Goal: Task Accomplishment & Management: Complete application form

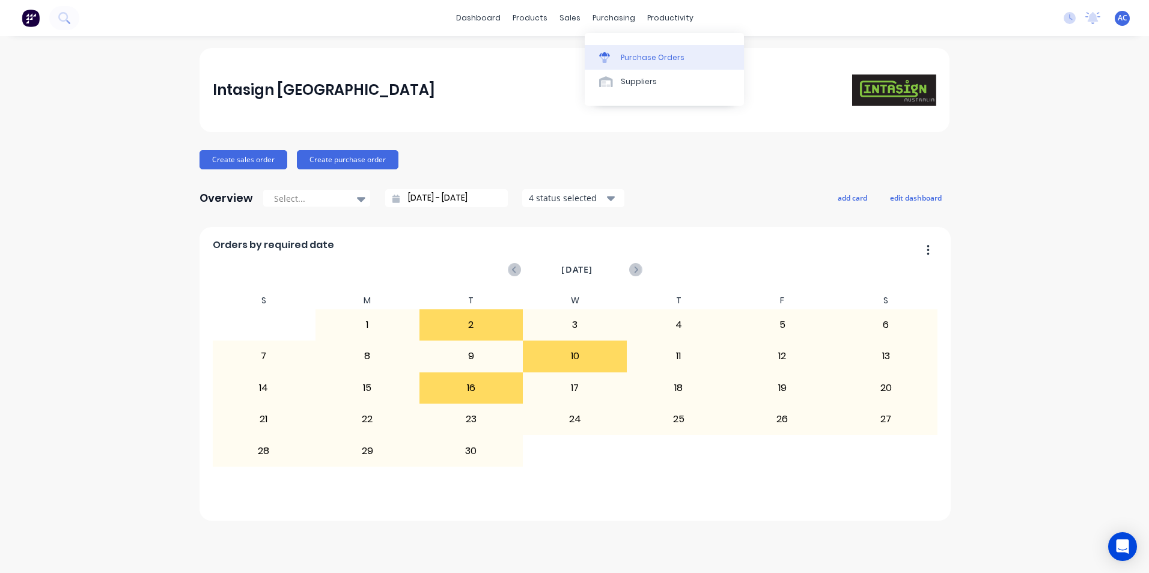
click at [622, 50] on link "Purchase Orders" at bounding box center [664, 57] width 159 height 24
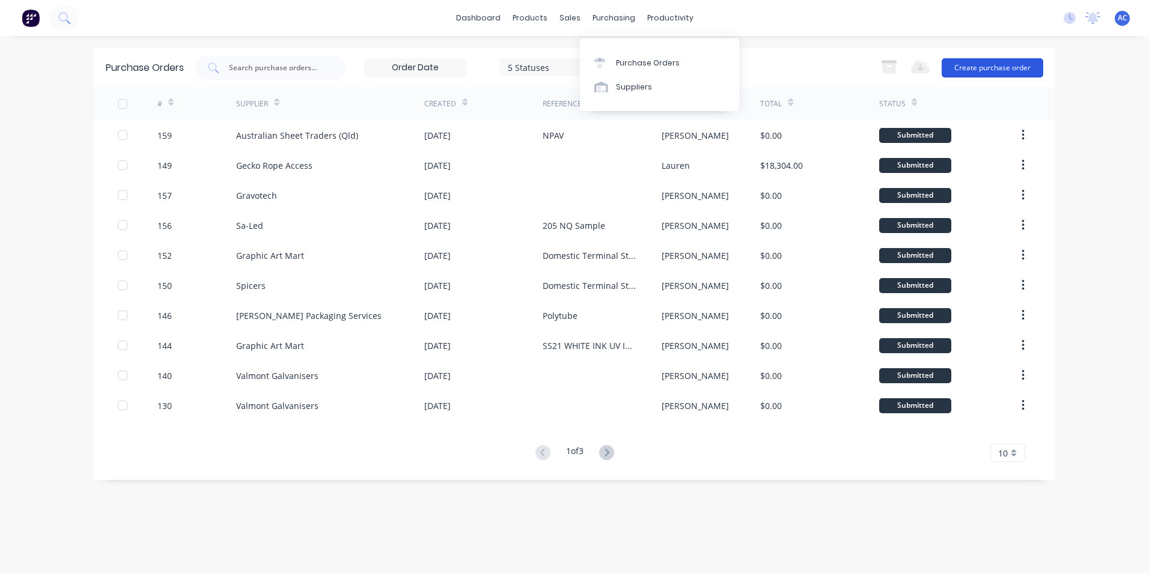
drag, startPoint x: 969, startPoint y: 55, endPoint x: 978, endPoint y: 61, distance: 10.3
click at [972, 57] on div "Purchase Orders 5 Statuses 5 Statuses Export to Excel (XLSX) Create purchase or…" at bounding box center [574, 67] width 961 height 39
click at [982, 71] on button "Create purchase order" at bounding box center [992, 67] width 102 height 19
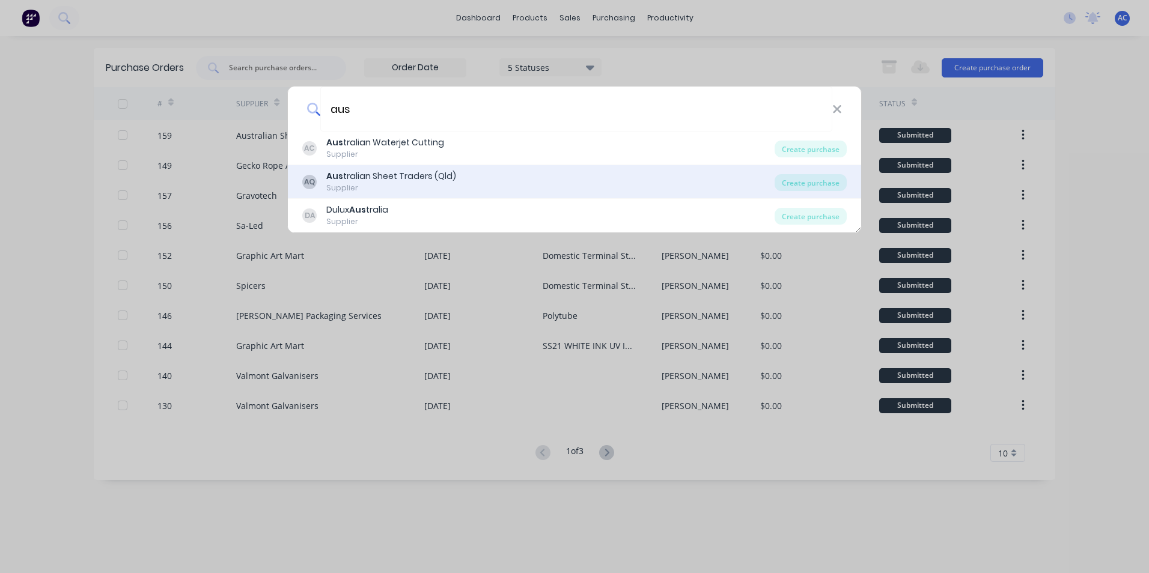
type input "aus"
click at [535, 184] on div "AQ Aus tralian Sheet Traders (Qld) Supplier" at bounding box center [538, 181] width 472 height 23
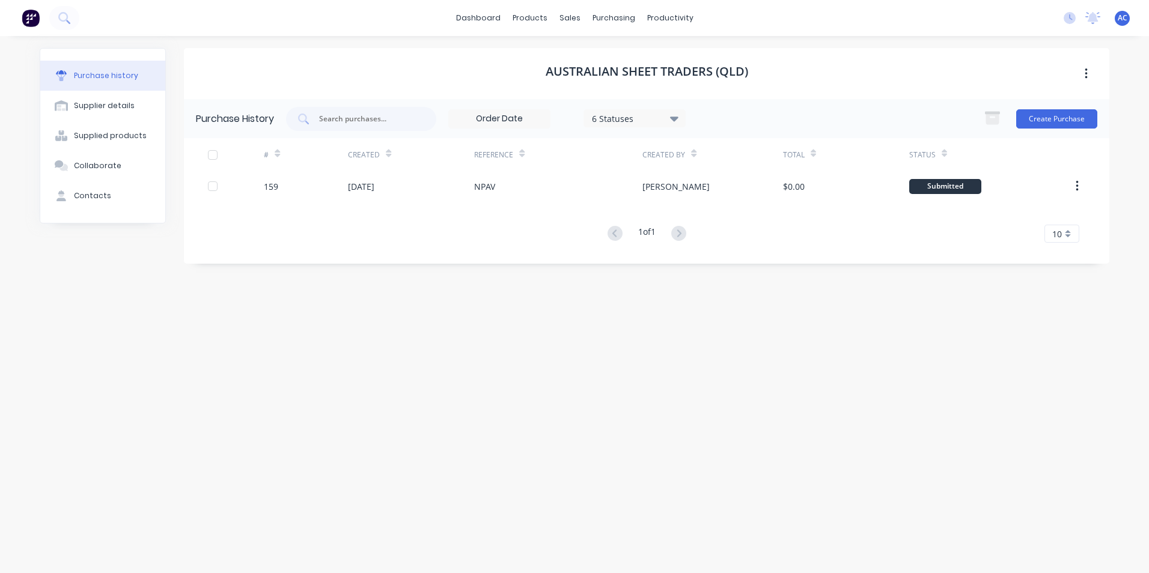
drag, startPoint x: 1039, startPoint y: 102, endPoint x: 1054, endPoint y: 115, distance: 19.6
click at [1040, 102] on div "Purchase History 6 Statuses 6 Statuses Create Purchase" at bounding box center [646, 118] width 925 height 39
click at [1054, 115] on button "Create Purchase" at bounding box center [1056, 118] width 81 height 19
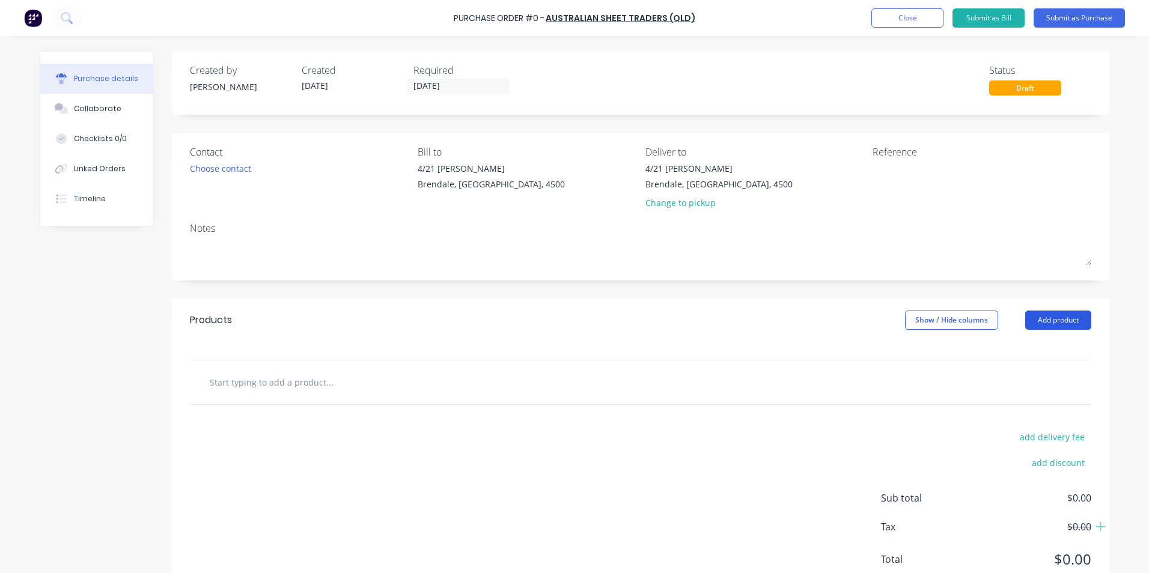
click at [1038, 312] on button "Add product" at bounding box center [1058, 320] width 66 height 19
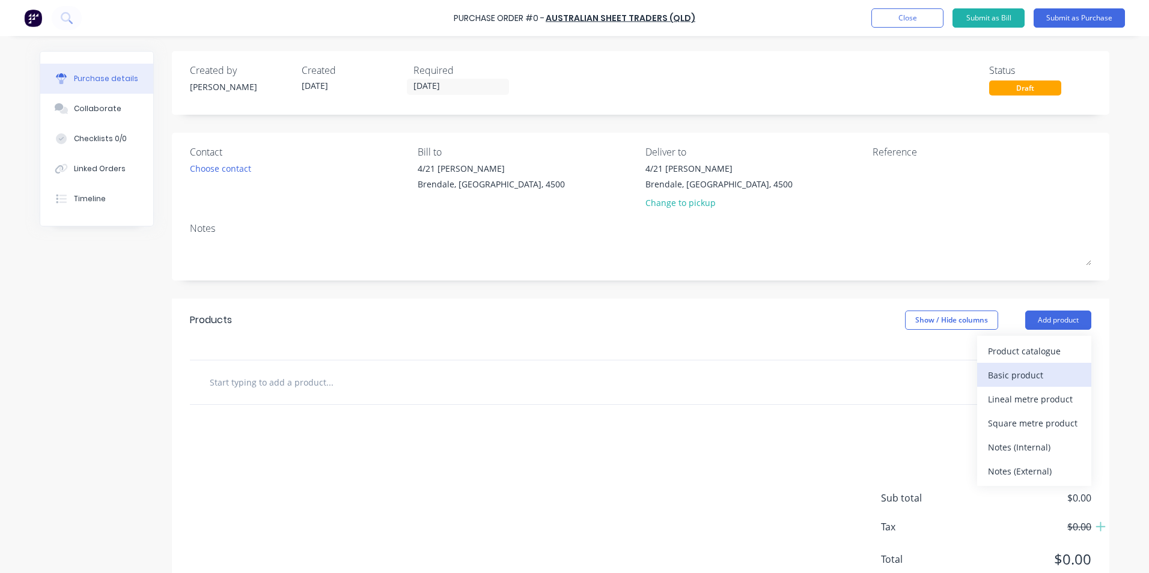
click at [1031, 375] on div "Basic product" at bounding box center [1034, 374] width 93 height 17
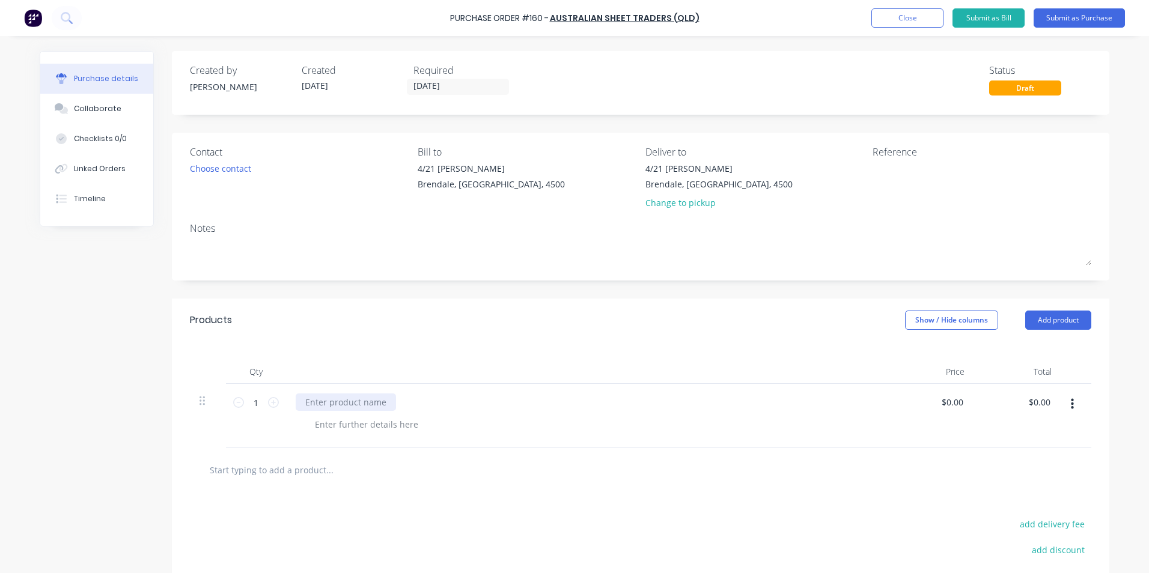
click at [379, 405] on div at bounding box center [346, 402] width 100 height 17
click at [274, 397] on div "1 1" at bounding box center [256, 416] width 60 height 64
click at [269, 406] on icon at bounding box center [273, 402] width 11 height 11
type input "2"
click at [922, 181] on textarea at bounding box center [947, 175] width 150 height 27
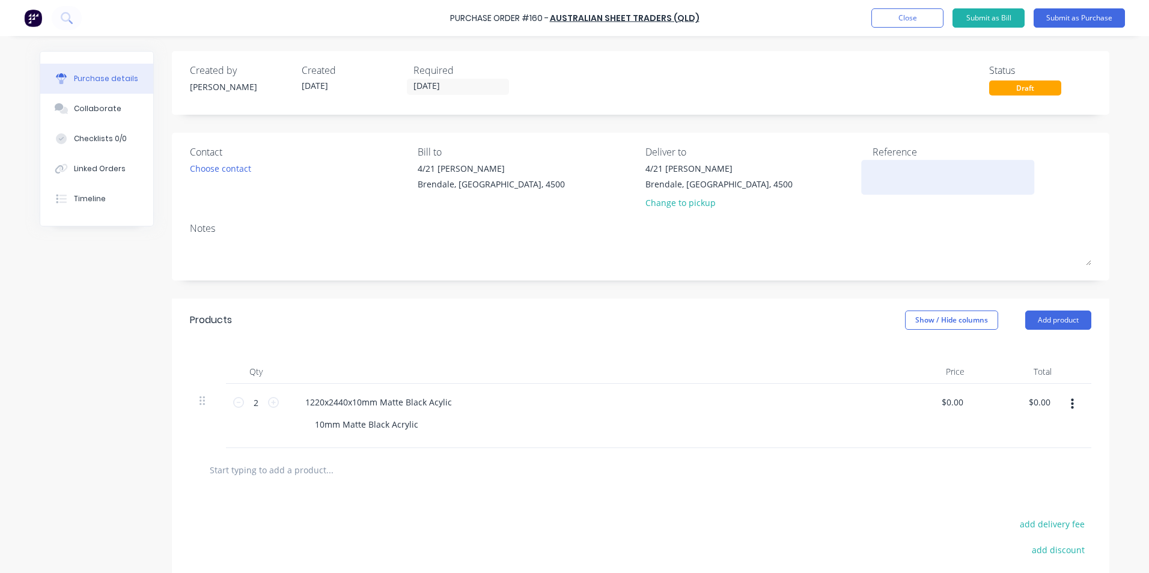
type textarea "U"
type textarea "x"
type textarea "UQ"
type textarea "x"
type textarea "UQ"
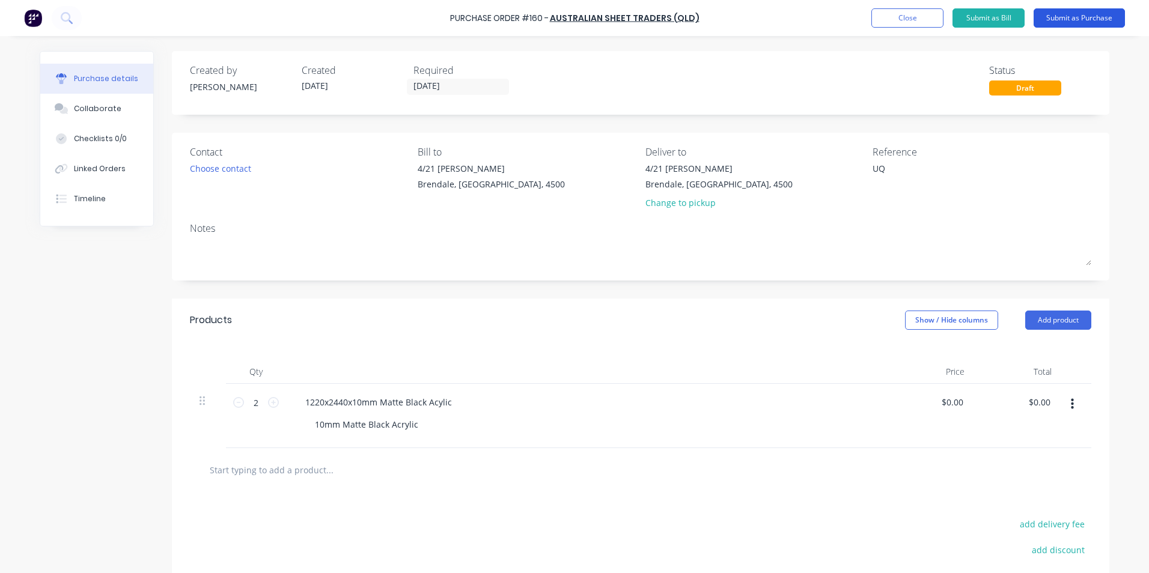
click at [1071, 15] on button "Submit as Purchase" at bounding box center [1078, 17] width 91 height 19
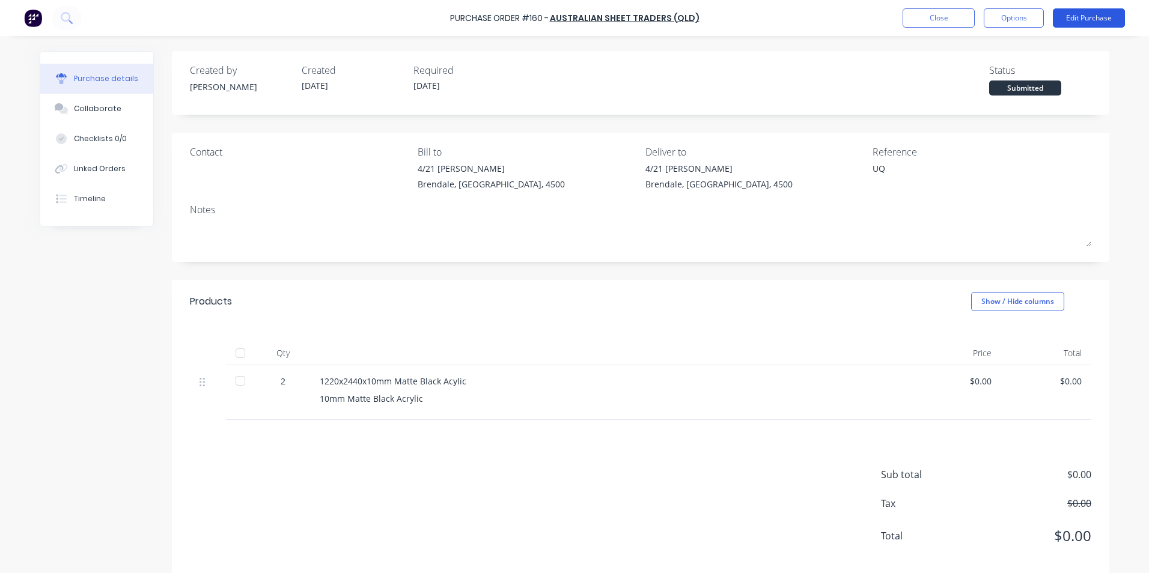
click at [1092, 15] on button "Edit Purchase" at bounding box center [1089, 17] width 72 height 19
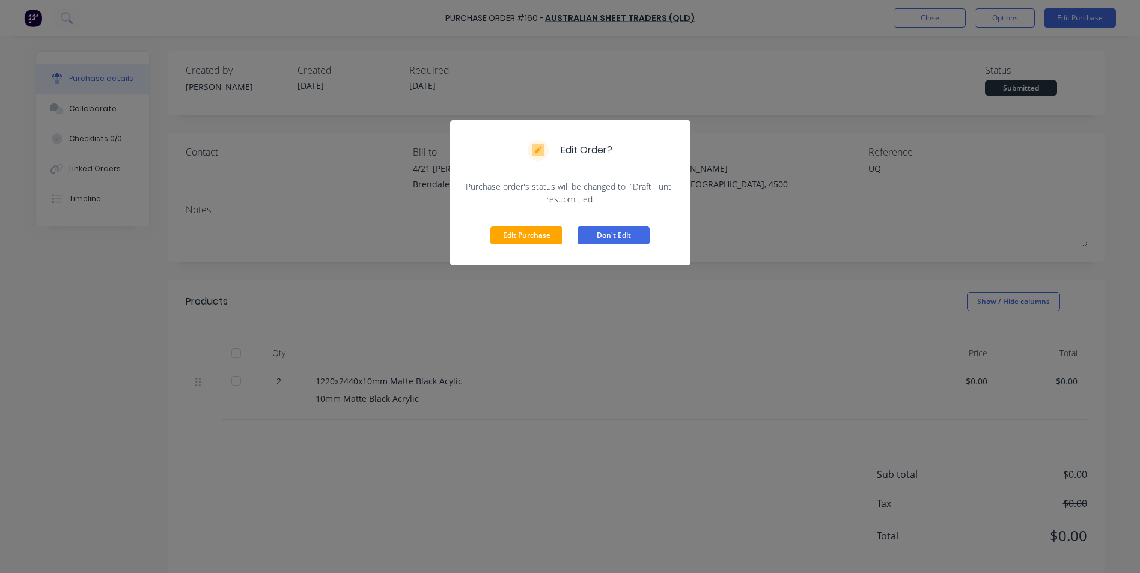
click at [603, 233] on button "Don't Edit" at bounding box center [613, 236] width 72 height 18
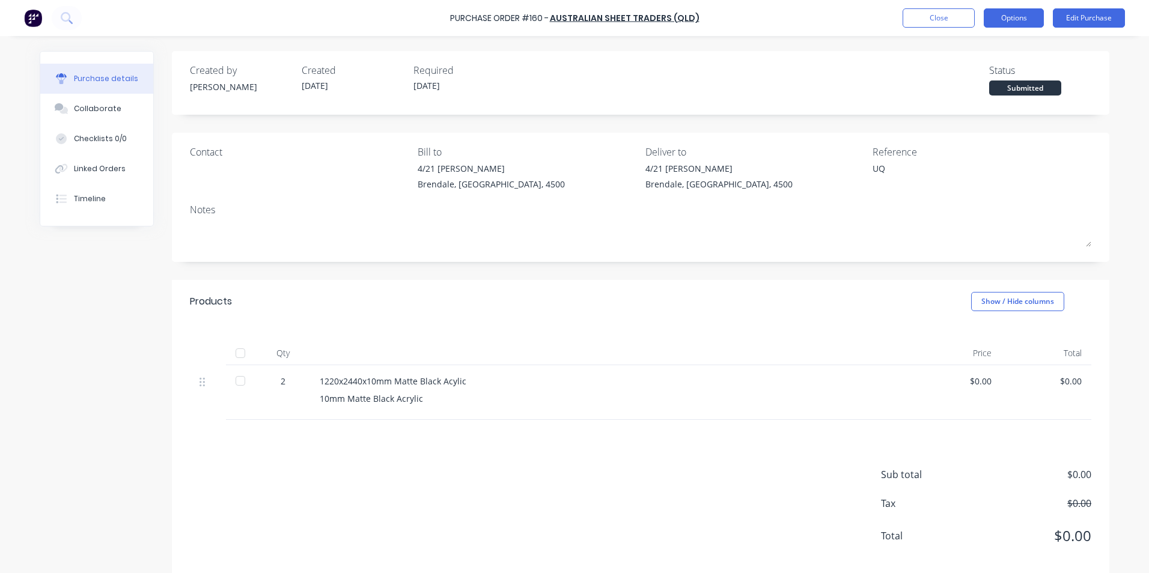
click at [1012, 26] on button "Options" at bounding box center [1014, 17] width 60 height 19
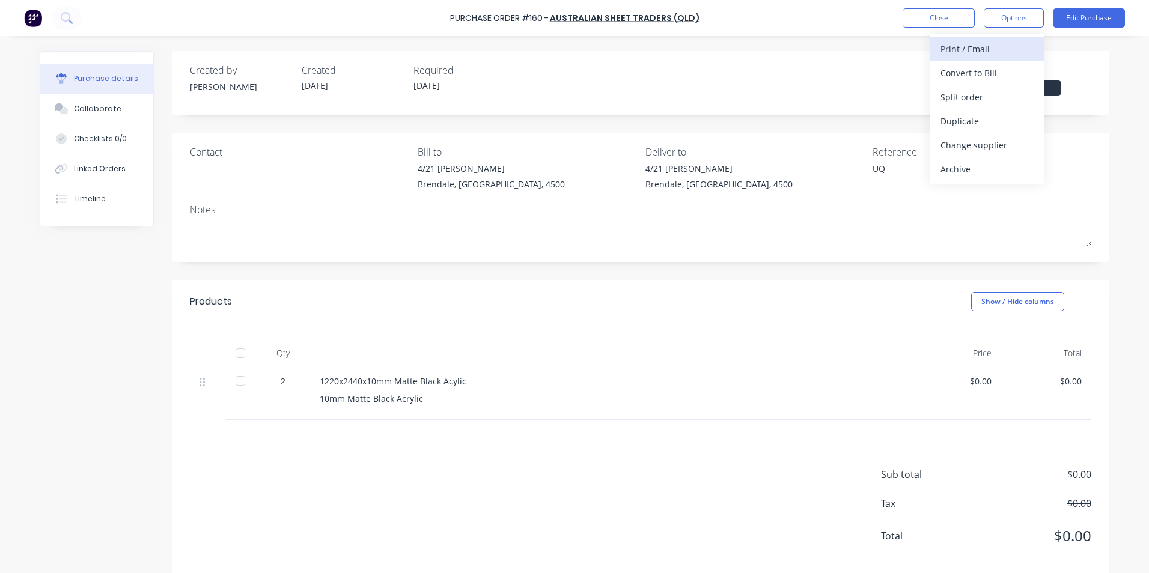
click at [984, 49] on div "Print / Email" at bounding box center [986, 48] width 93 height 17
click at [1014, 94] on div "Without pricing" at bounding box center [986, 96] width 93 height 17
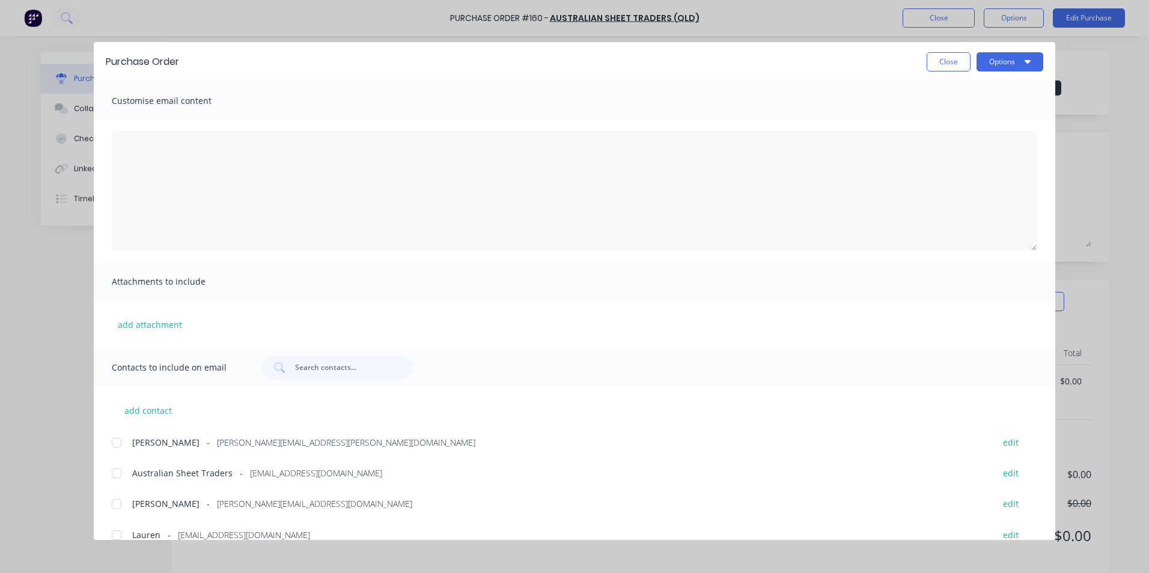
click at [115, 472] on div at bounding box center [117, 473] width 24 height 24
click at [116, 443] on div at bounding box center [117, 443] width 24 height 24
click at [1023, 70] on button "Options" at bounding box center [1009, 61] width 67 height 19
click at [995, 136] on div "Email" at bounding box center [986, 140] width 93 height 17
click at [934, 67] on button "Close" at bounding box center [948, 61] width 44 height 19
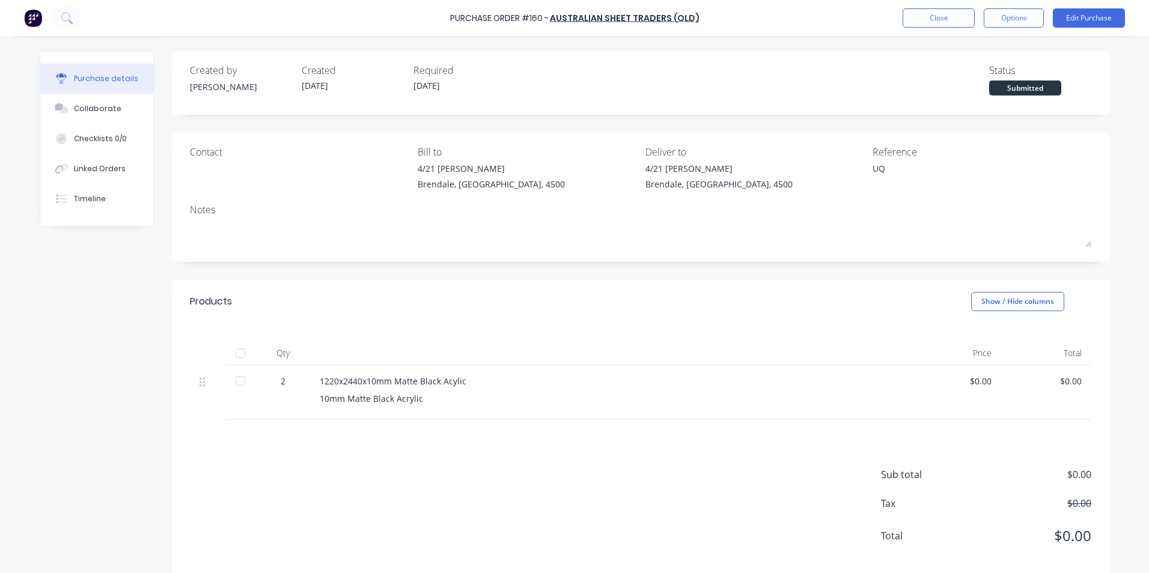
type textarea "x"
